Goal: Transaction & Acquisition: Purchase product/service

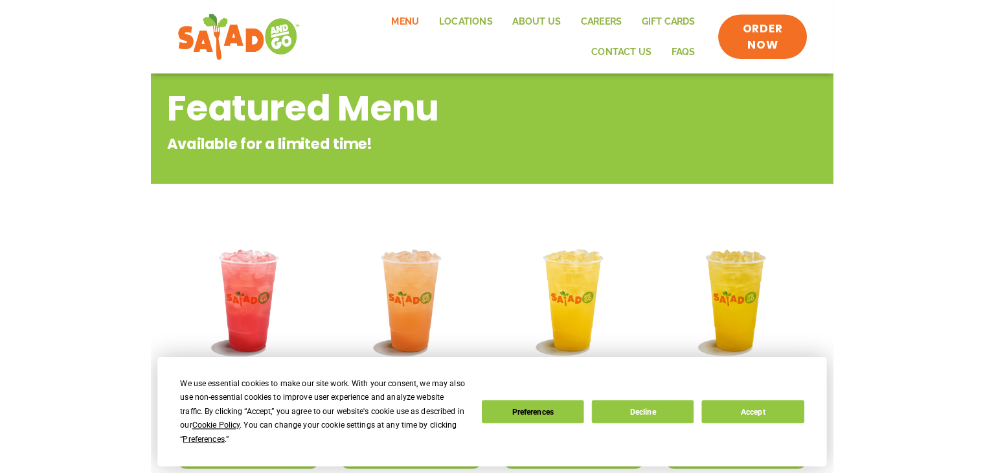
scroll to position [130, 0]
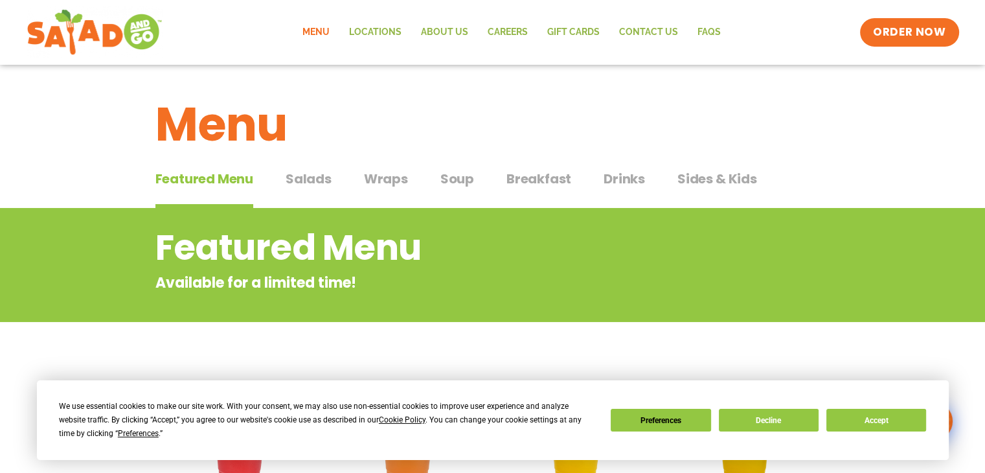
click at [321, 176] on span "Salads" at bounding box center [309, 178] width 46 height 19
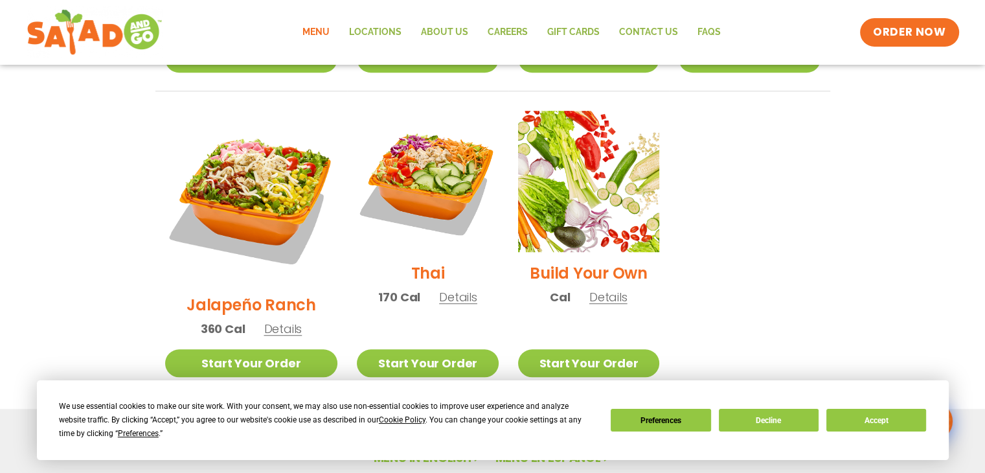
scroll to position [1012, 0]
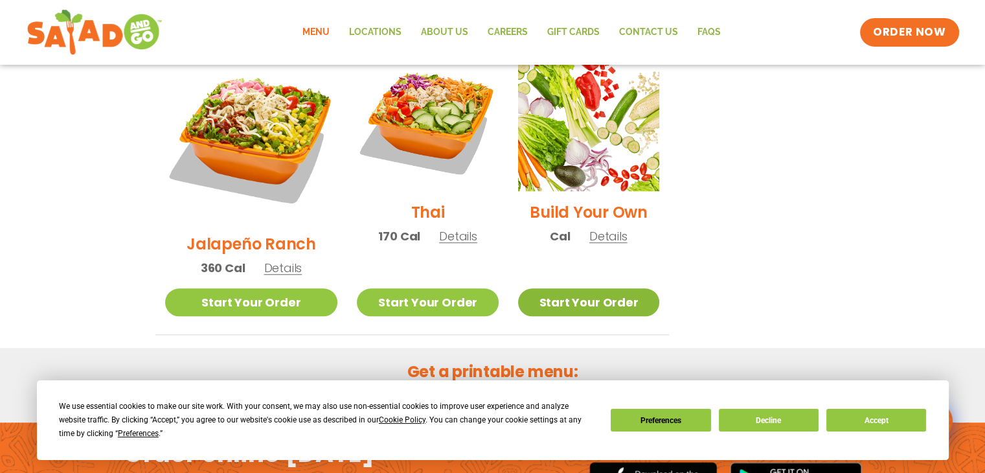
click at [556, 288] on link "Start Your Order" at bounding box center [588, 302] width 141 height 28
